Goal: Task Accomplishment & Management: Manage account settings

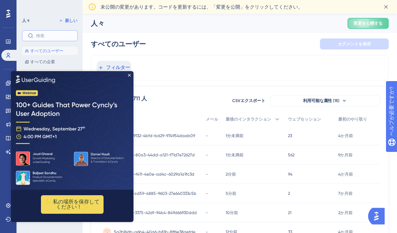
click at [61, 35] on input "text" at bounding box center [54, 35] width 36 height 5
click at [127, 77] on img at bounding box center [72, 130] width 123 height 119
click at [129, 75] on icon "プレビューを閉じる" at bounding box center [129, 75] width 3 height 3
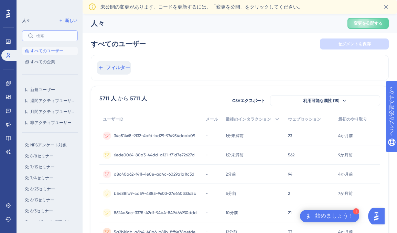
click at [45, 36] on input "text" at bounding box center [54, 35] width 36 height 5
paste input "5057cb8d-7344-4093-bd66-ca9e95c368d8"
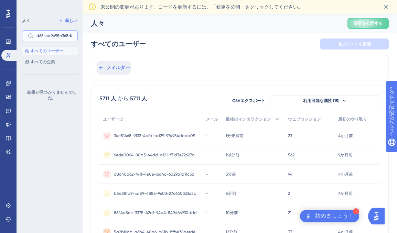
type input "5057cb8d-7344-4093-bd66-ca9e95c368d8"
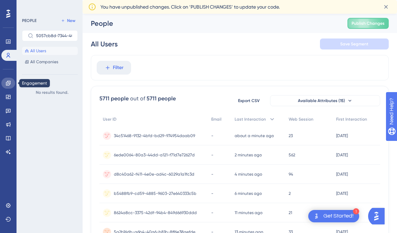
click at [8, 82] on icon at bounding box center [8, 83] width 4 height 4
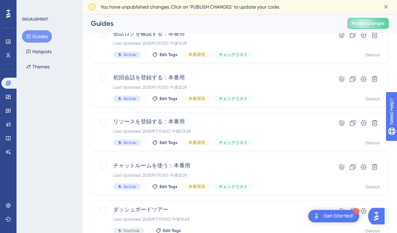
scroll to position [301, 0]
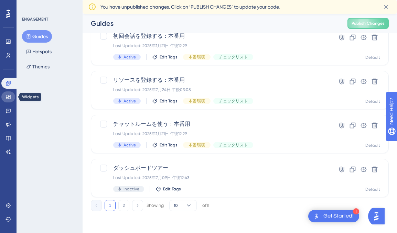
click at [8, 95] on icon at bounding box center [8, 97] width 4 height 4
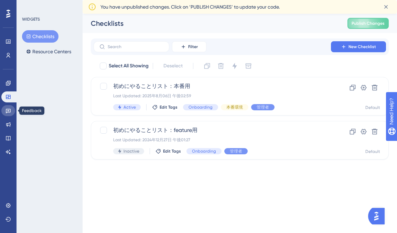
click at [9, 111] on icon at bounding box center [8, 111] width 5 height 4
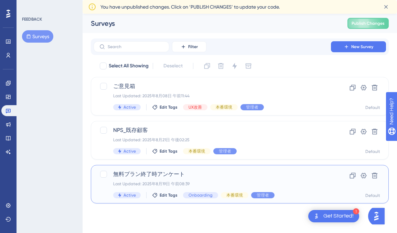
click at [204, 179] on div "無料プラン終了時アンケート Last Updated: 2025年8月19日 午前08:39 Active Edit Tags Onboarding 本番環境…" at bounding box center [212, 184] width 198 height 28
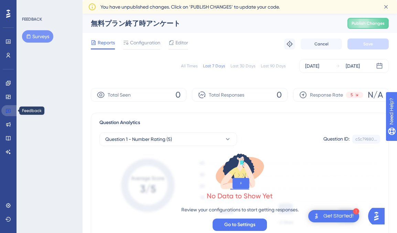
click at [13, 111] on link at bounding box center [9, 110] width 17 height 11
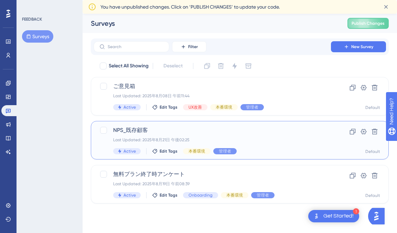
click at [168, 136] on div "NPS_既存顧客 Last Updated: 2025年8月21日 午後02:25 Active Edit Tags 本番環境 管理者" at bounding box center [212, 140] width 198 height 28
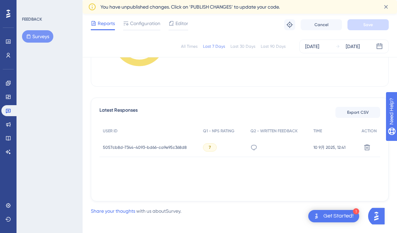
scroll to position [158, 0]
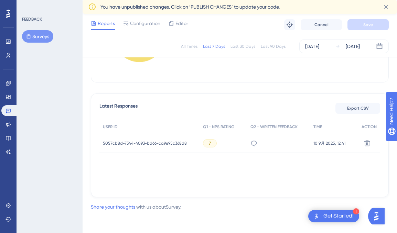
click at [187, 145] on div "5057cb8d-7344-4093-bd66-ca9e95c368d8 5057cb8d-7344-4093-bd66-ca9e95c368d8" at bounding box center [150, 143] width 100 height 19
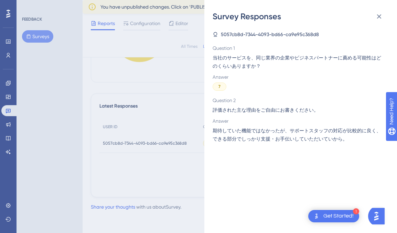
click at [162, 144] on div "Survey Responses 5057cb8d-7344-4093-bd66-ca9e95c368d8 Question 1 当社のサービスを、同じ業界の…" at bounding box center [198, 116] width 397 height 233
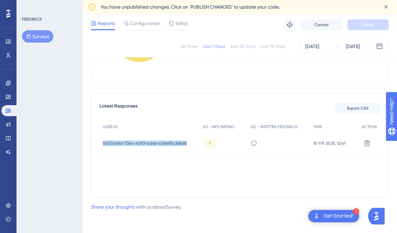
drag, startPoint x: 100, startPoint y: 143, endPoint x: 186, endPoint y: 145, distance: 86.1
click at [186, 145] on div "5057cb8d-7344-4093-bd66-ca9e95c368d8 5057cb8d-7344-4093-bd66-ca9e95c368d8" at bounding box center [150, 143] width 100 height 19
copy span "5057cb8d-7344-4093-bd66-ca9e95c368d8"
click at [8, 38] on link at bounding box center [8, 41] width 14 height 11
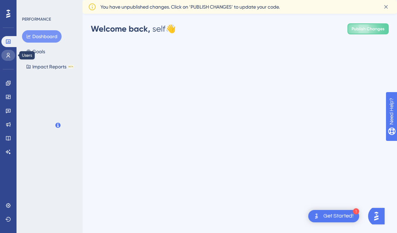
click at [9, 56] on icon at bounding box center [9, 55] width 4 height 5
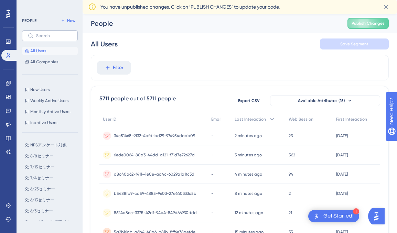
click at [55, 39] on label at bounding box center [50, 35] width 56 height 11
click at [55, 38] on input "text" at bounding box center [54, 35] width 36 height 5
paste input "5057cb8d-7344-4093-bd66-ca9e95c368d8"
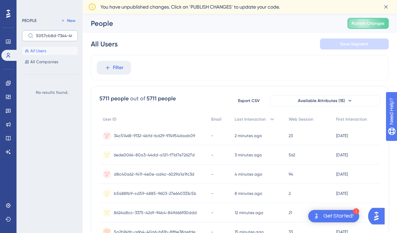
click at [73, 37] on label "5057cb8d-7344-4093-bd66-ca9e95c368d8" at bounding box center [50, 35] width 56 height 11
click at [72, 37] on input "5057cb8d-7344-4093-bd66-ca9e95c368d8" at bounding box center [54, 35] width 36 height 5
click at [50, 59] on span "All Companies" at bounding box center [44, 62] width 28 height 6
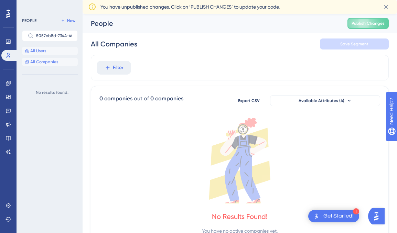
click at [48, 52] on button "All Users" at bounding box center [50, 51] width 56 height 8
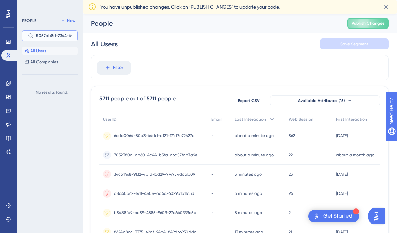
click at [51, 37] on input "5057cb8d-7344-4093-bd66-ca9e95c368d8" at bounding box center [54, 35] width 36 height 5
drag, startPoint x: 71, startPoint y: 37, endPoint x: 28, endPoint y: 35, distance: 43.1
click at [28, 35] on label "5057cb8d-7344-4093-bd66-ca9e95c368d8" at bounding box center [50, 35] width 56 height 11
type input "093-bd66-ca9e95c368d8"
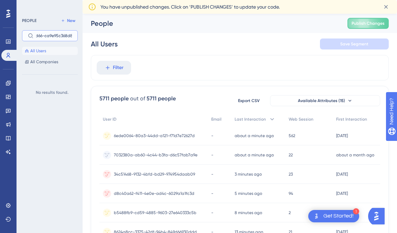
drag, startPoint x: 36, startPoint y: 36, endPoint x: 86, endPoint y: 39, distance: 50.0
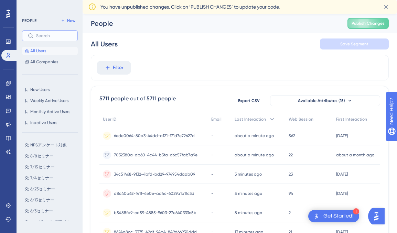
paste input "5057cb8d-7344-4093-bd66-ca9e95c368d8"
type input "5057cb8d-7344-4093-bd66-ca9e95c368d8"
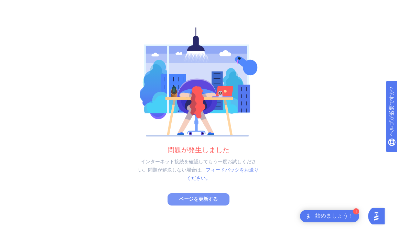
click at [224, 198] on button "ページを更新する" at bounding box center [199, 200] width 62 height 12
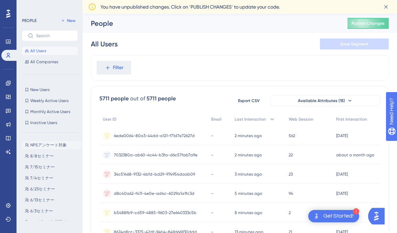
click at [53, 143] on span "NPSアンケート対象" at bounding box center [48, 146] width 37 height 6
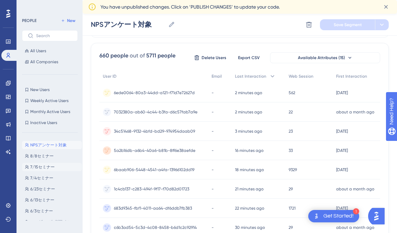
scroll to position [39, 0]
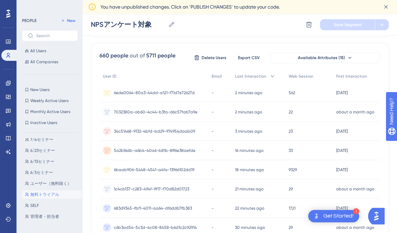
click at [48, 194] on span "無料トライアル" at bounding box center [44, 195] width 29 height 6
type input "無料トライアル"
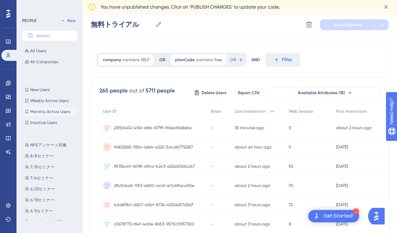
scroll to position [0, 0]
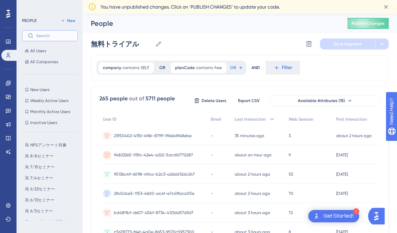
click at [38, 38] on input "text" at bounding box center [54, 35] width 36 height 5
paste input "5057cb8d-7344-4093-bd66-ca9e95c368d8"
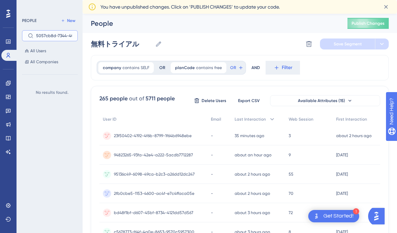
scroll to position [0, 46]
type input "5057cb8d-7344-4093-bd66-ca9e95c368d8"
click at [52, 53] on button "All Users" at bounding box center [50, 51] width 56 height 8
